Goal: Find contact information: Find contact information

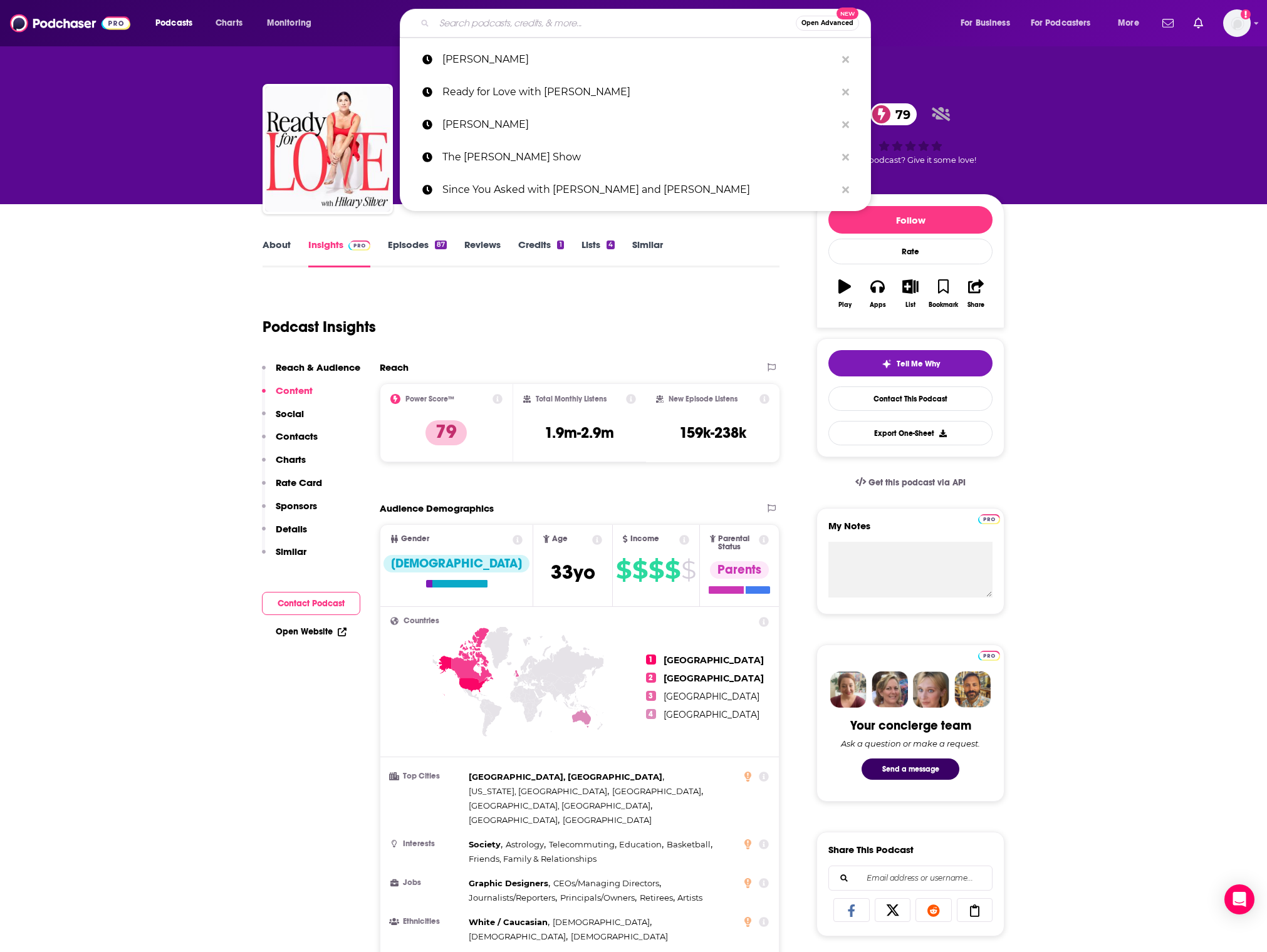
type input "The Level Up Podcast w/ [PERSON_NAME]"
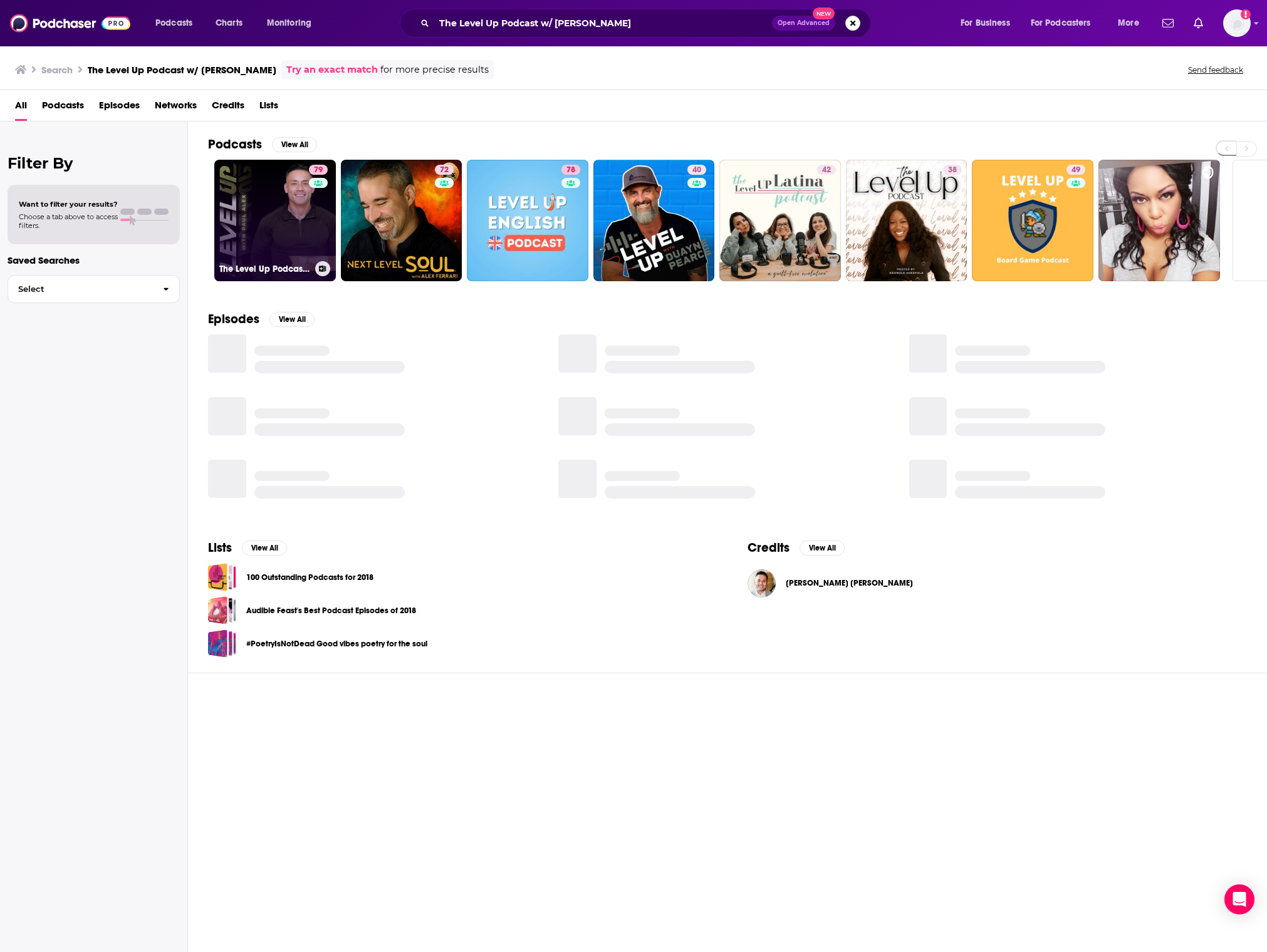
click at [290, 168] on link "79 The Level Up Podcast w/ [PERSON_NAME]" at bounding box center [275, 221] width 122 height 122
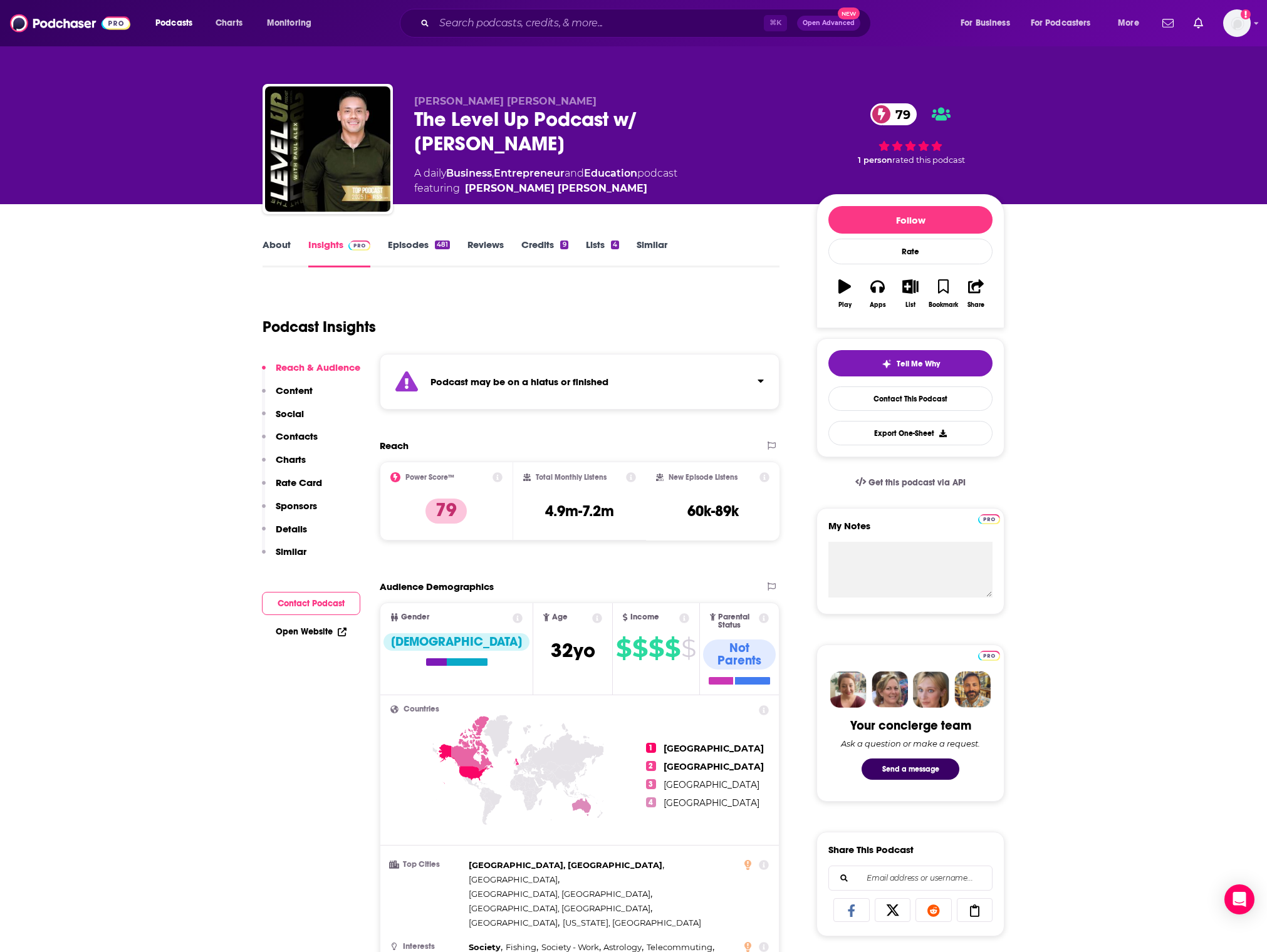
click at [408, 253] on link "Episodes 481" at bounding box center [418, 254] width 62 height 29
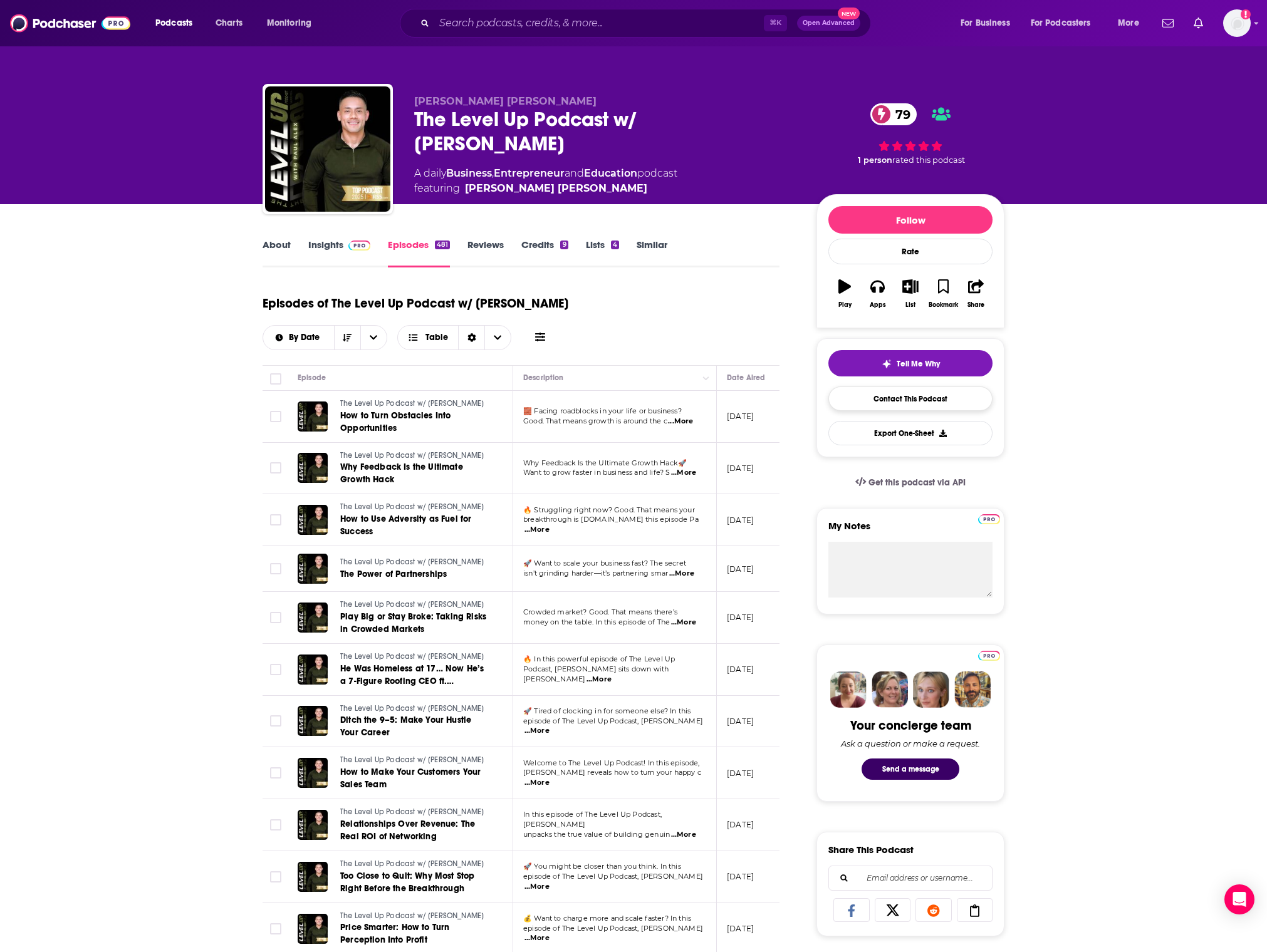
click at [889, 394] on link "Contact This Podcast" at bounding box center [910, 399] width 164 height 25
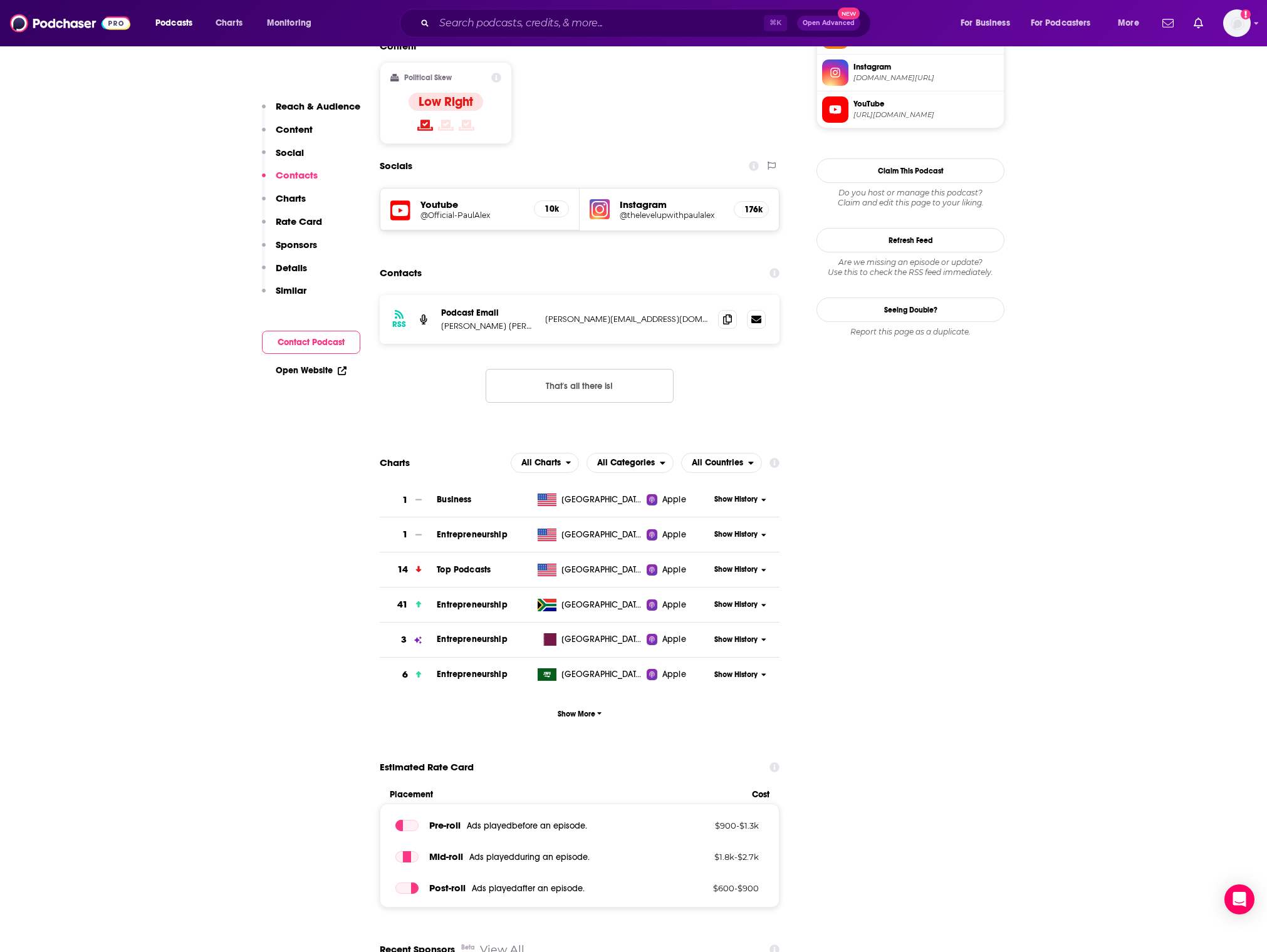
scroll to position [1082, 0]
click at [735, 310] on span at bounding box center [727, 319] width 19 height 19
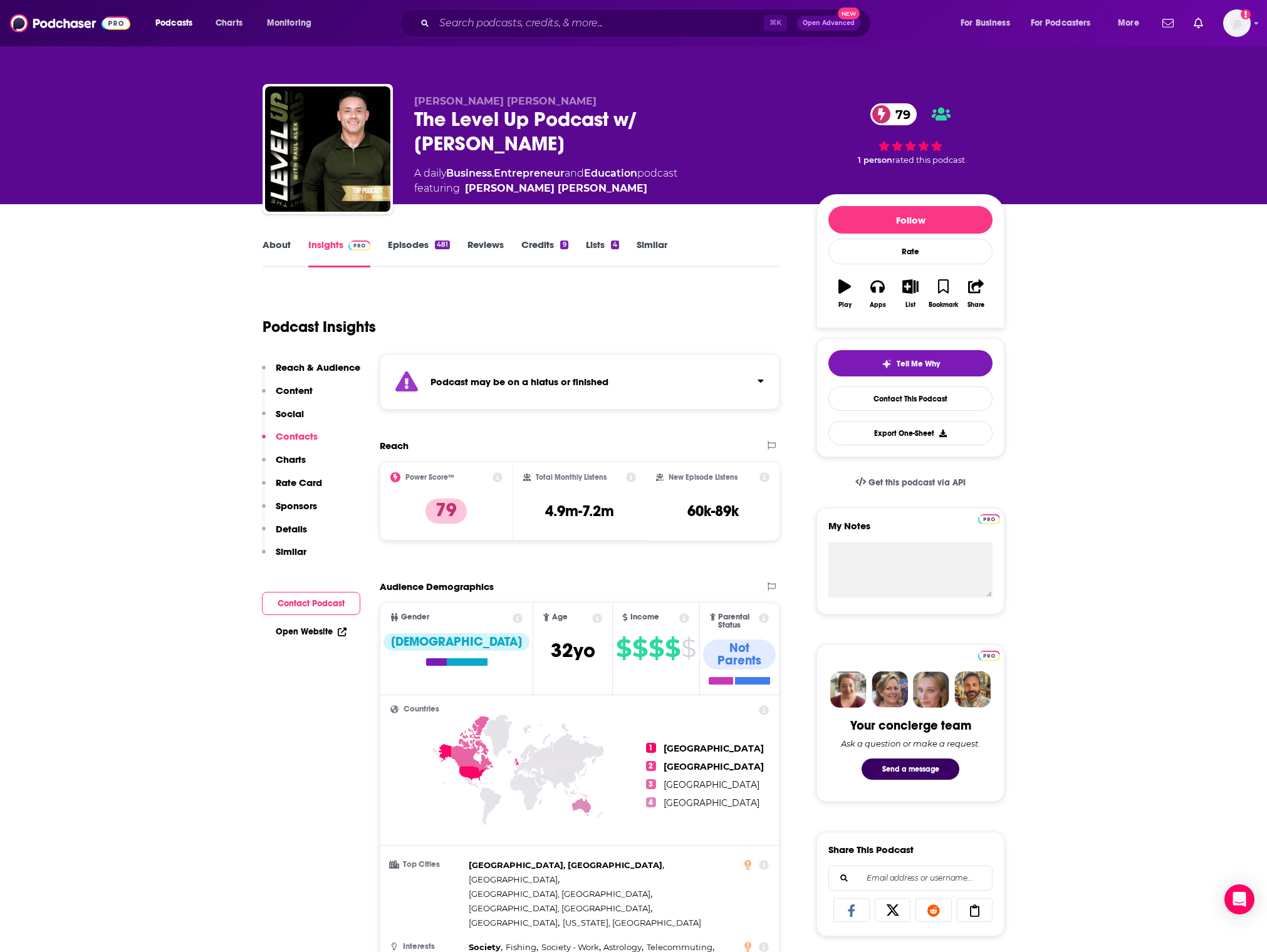
scroll to position [0, 0]
click at [653, 119] on div "The Level Up Podcast w/ [PERSON_NAME] 79" at bounding box center [605, 132] width 382 height 49
click at [702, 118] on div "The Level Up Podcast w/ [PERSON_NAME] 79" at bounding box center [605, 132] width 382 height 49
copy h2 "[PERSON_NAME]"
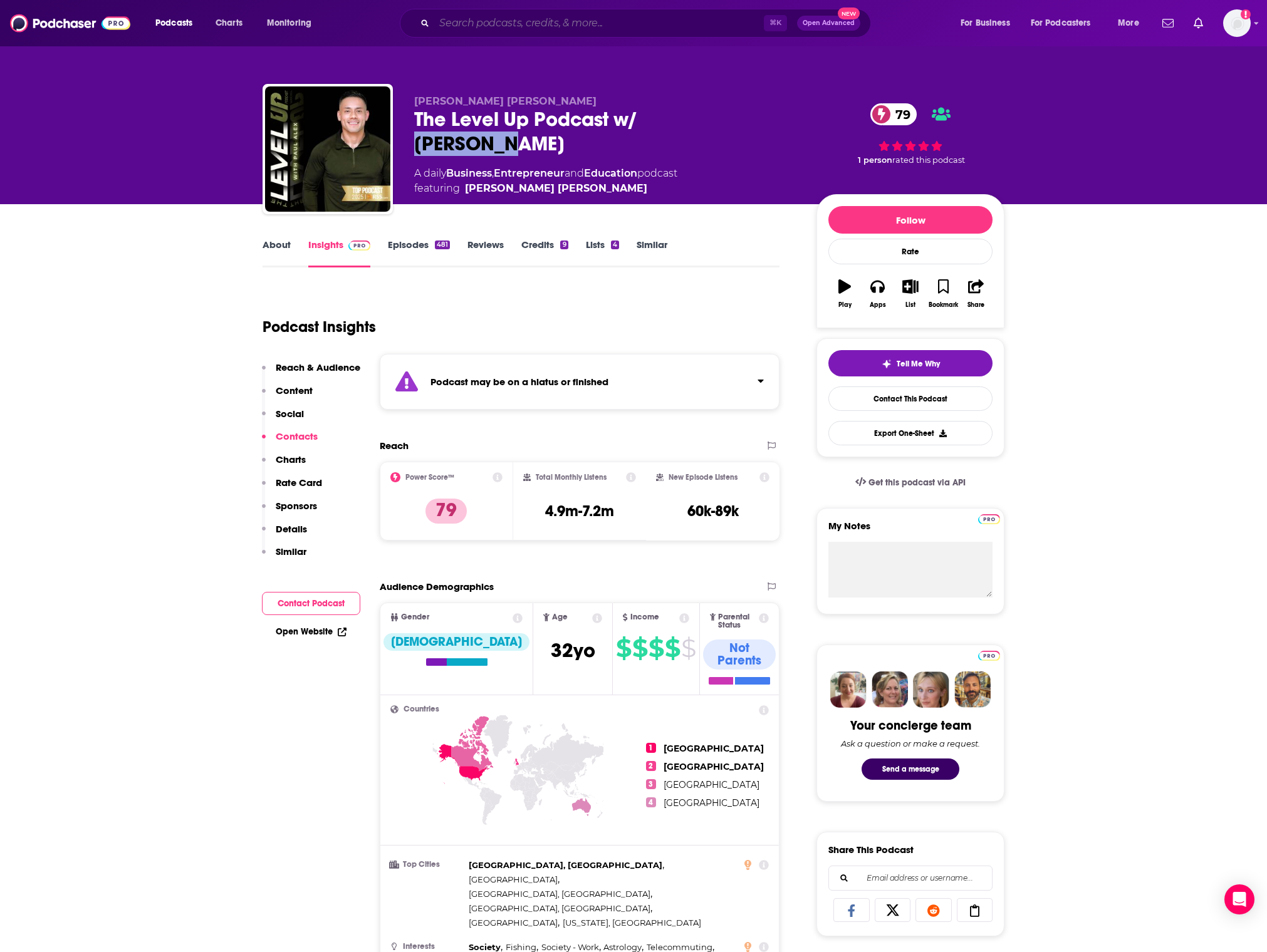
click at [711, 18] on input "Search podcasts, credits, & more..." at bounding box center [599, 23] width 329 height 20
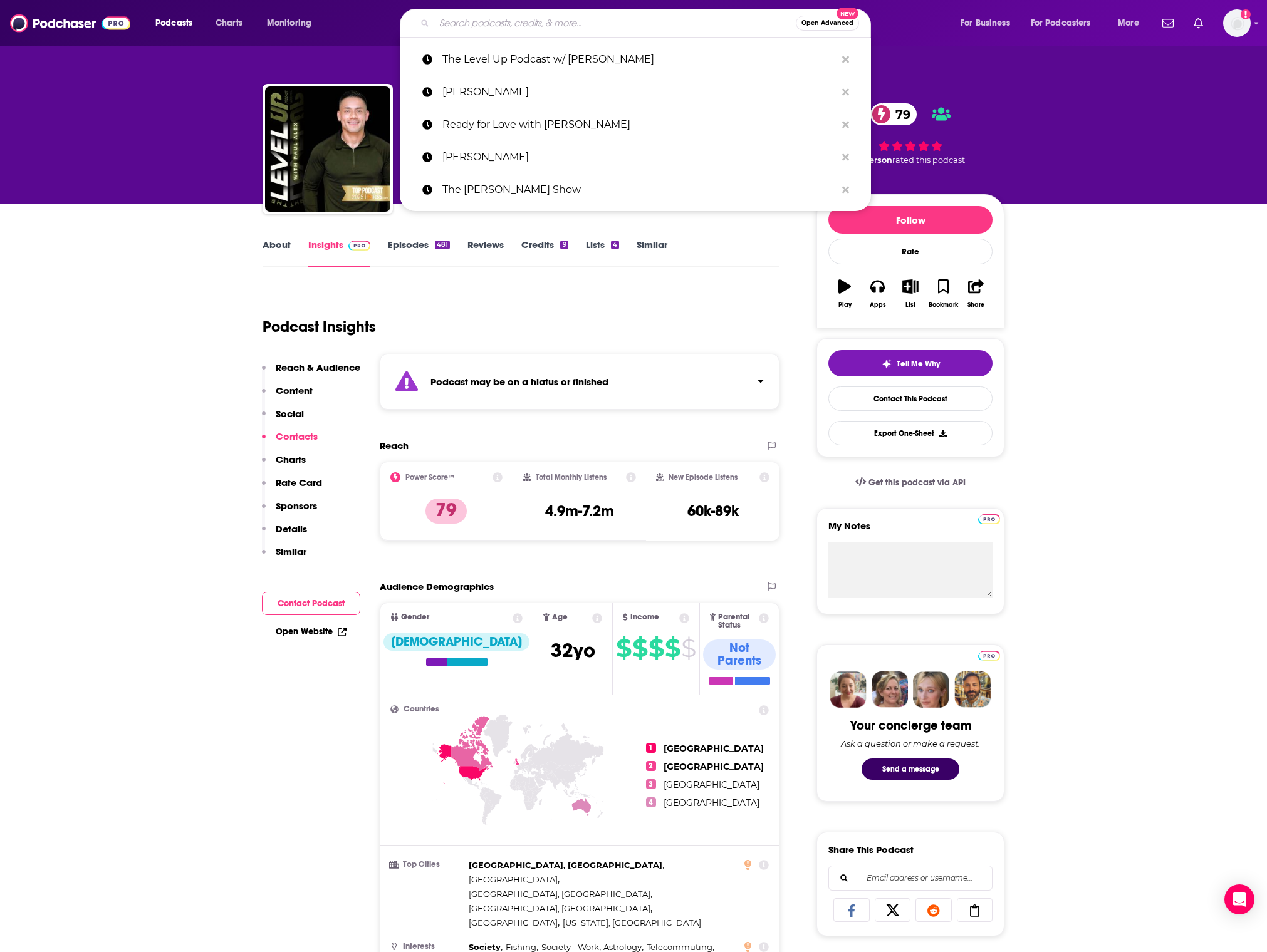
paste input "I am [PERSON_NAME] Show"
type input "I am [PERSON_NAME] Show"
